Goal: Understand process/instructions

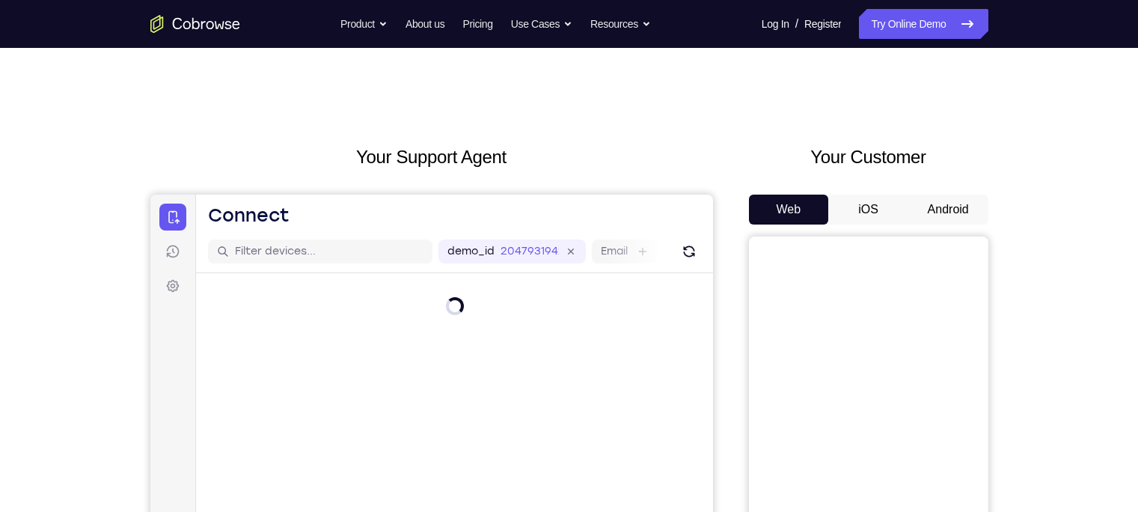
click at [917, 216] on button "Android" at bounding box center [948, 210] width 80 height 30
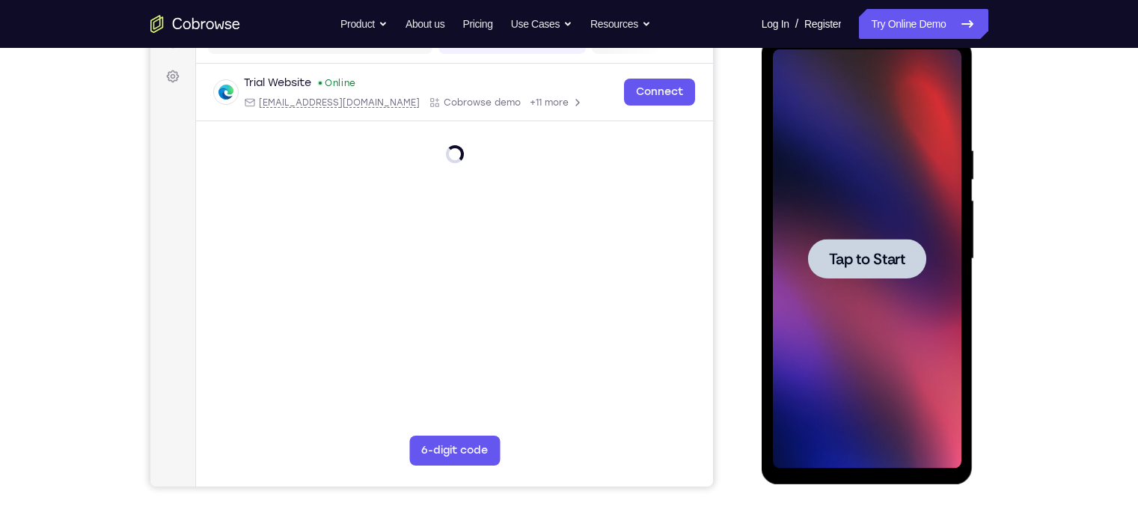
click at [879, 271] on div at bounding box center [867, 259] width 118 height 40
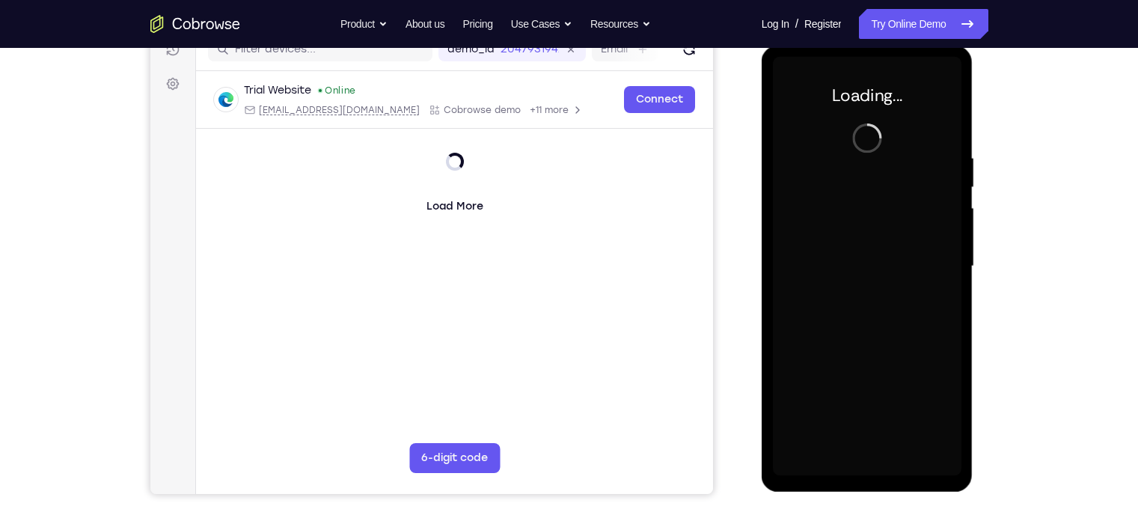
scroll to position [200, 0]
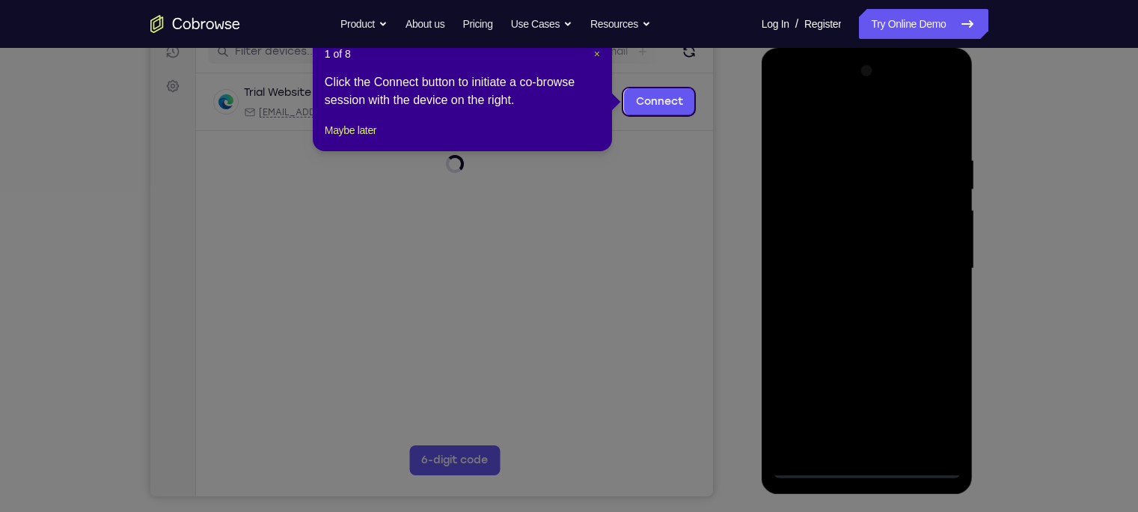
click at [596, 60] on button "×" at bounding box center [597, 53] width 6 height 15
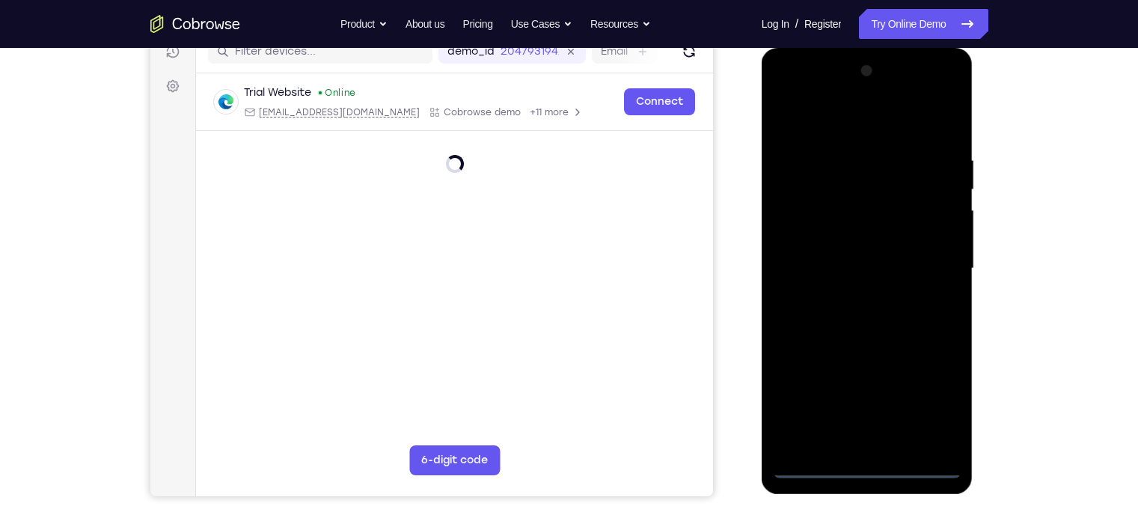
click at [874, 467] on div at bounding box center [867, 268] width 189 height 419
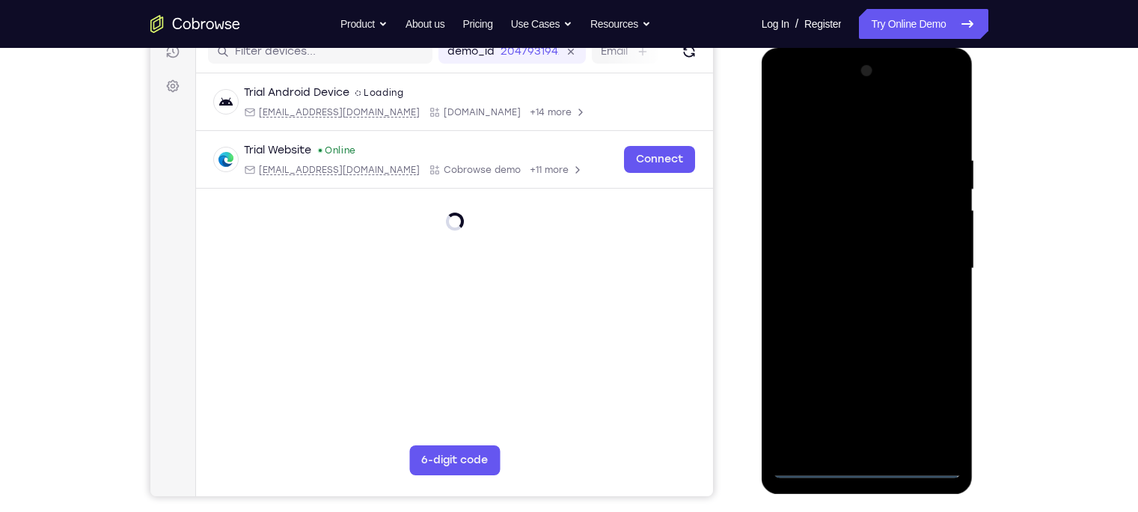
click at [866, 467] on div at bounding box center [867, 268] width 189 height 419
click at [933, 406] on div at bounding box center [867, 268] width 189 height 419
click at [820, 125] on div at bounding box center [867, 268] width 189 height 419
click at [930, 265] on div at bounding box center [867, 268] width 189 height 419
click at [851, 296] on div at bounding box center [867, 268] width 189 height 419
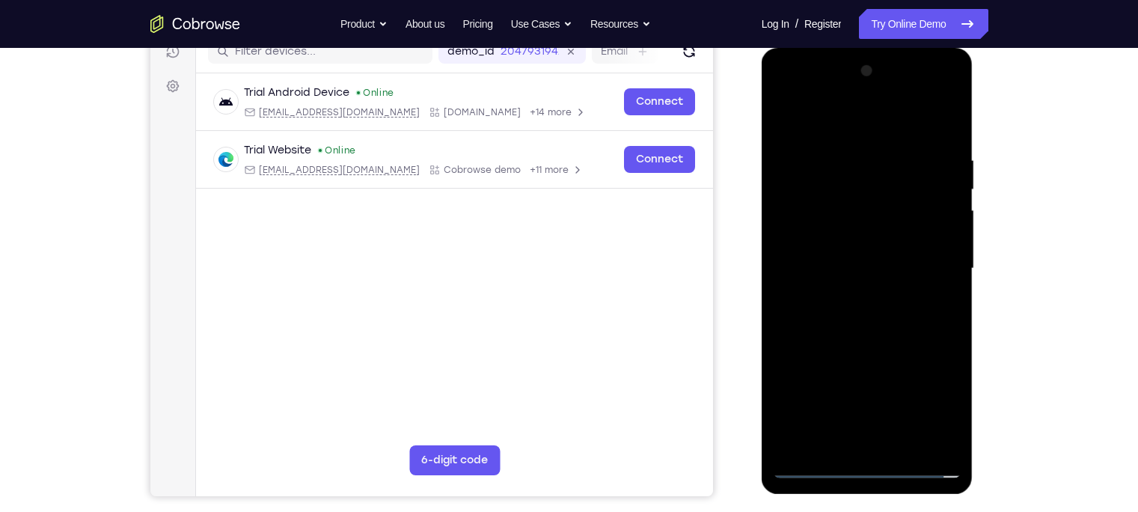
click at [851, 341] on div at bounding box center [867, 268] width 189 height 419
click at [839, 195] on div at bounding box center [867, 268] width 189 height 419
click at [884, 230] on div at bounding box center [867, 268] width 189 height 419
click at [862, 198] on div at bounding box center [867, 268] width 189 height 419
click at [848, 237] on div at bounding box center [867, 268] width 189 height 419
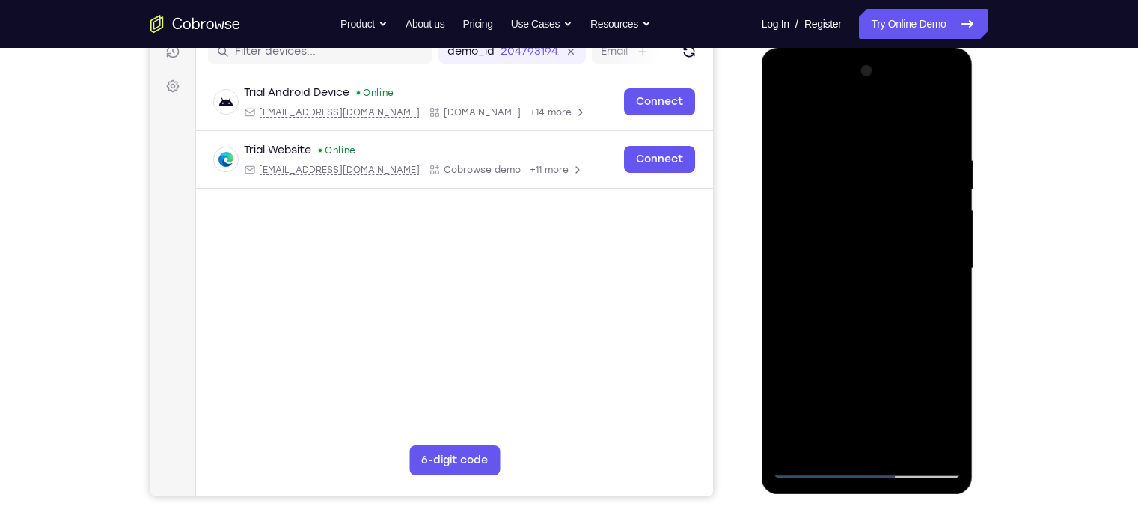
drag, startPoint x: 1774, startPoint y: 276, endPoint x: 946, endPoint y: 132, distance: 840.0
click at [946, 132] on div at bounding box center [867, 268] width 189 height 419
click at [948, 135] on div at bounding box center [867, 268] width 189 height 419
click at [946, 122] on div at bounding box center [867, 268] width 189 height 419
drag, startPoint x: 944, startPoint y: 127, endPoint x: 1419, endPoint y: 54, distance: 480.7
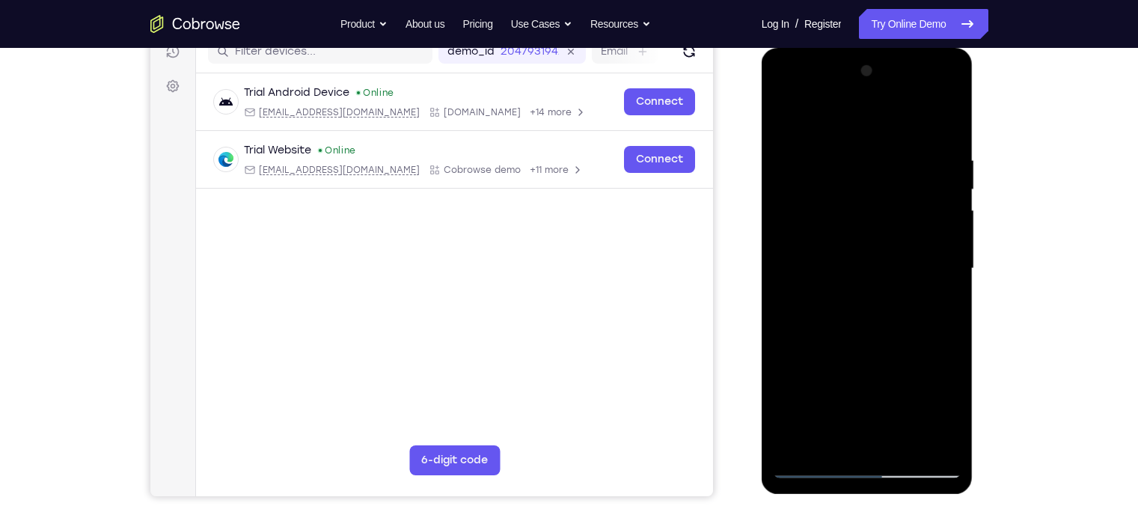
click at [945, 127] on div at bounding box center [867, 268] width 189 height 419
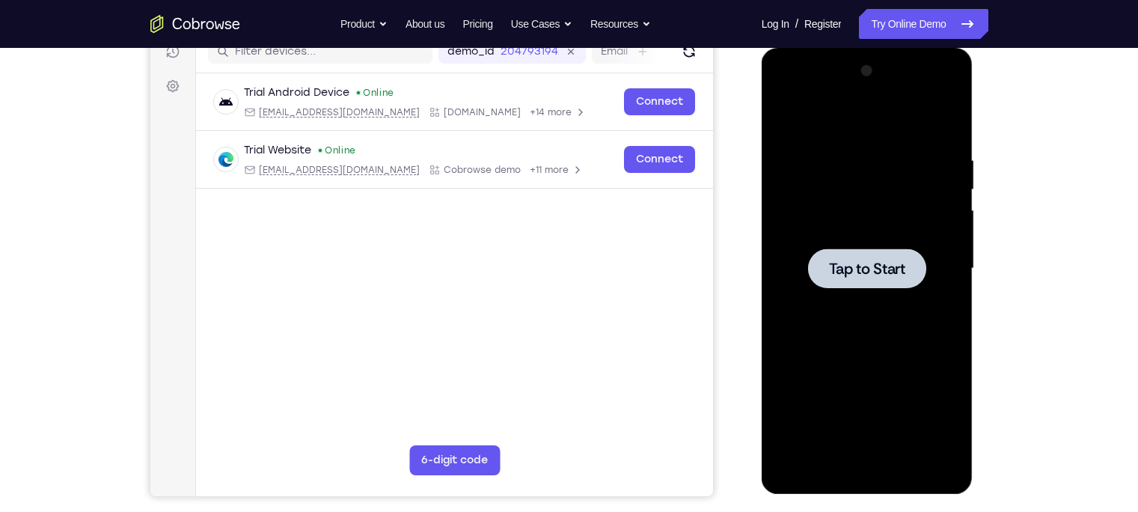
click at [899, 264] on span "Tap to Start" at bounding box center [867, 268] width 76 height 15
